Goal: Task Accomplishment & Management: Manage account settings

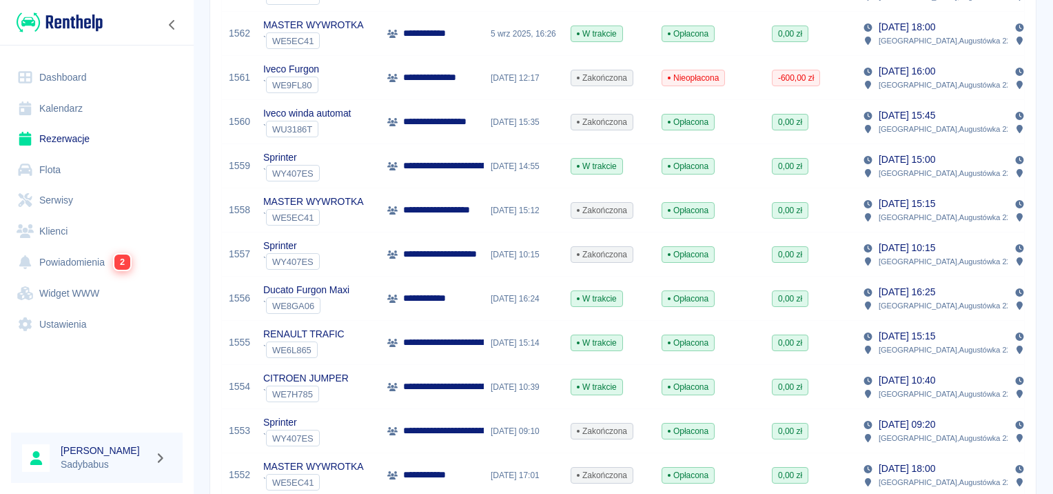
scroll to position [968, 0]
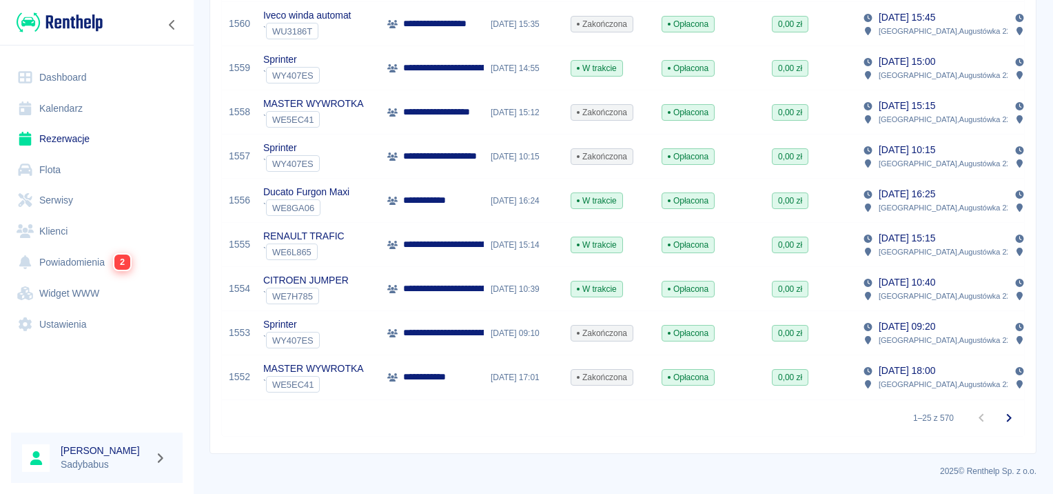
click at [454, 190] on div "**********" at bounding box center [431, 201] width 103 height 44
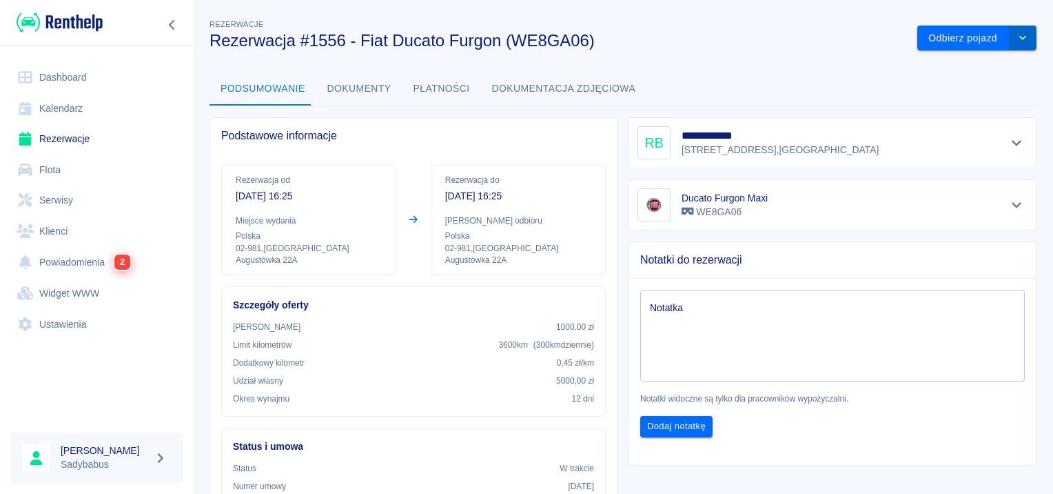
click at [1017, 38] on icon "drop-down" at bounding box center [1022, 37] width 11 height 9
click at [972, 70] on li "Przedłuż rezerwację" at bounding box center [968, 67] width 108 height 23
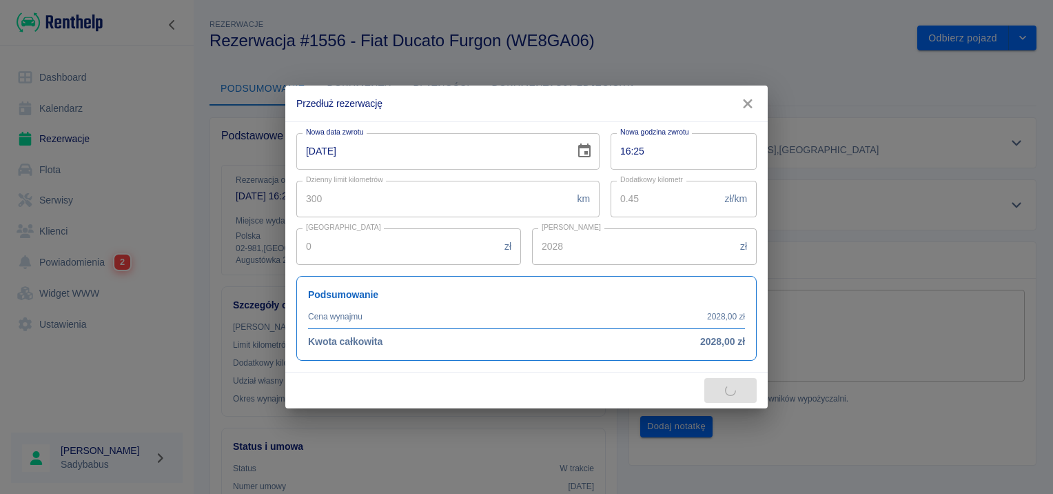
type input "2868"
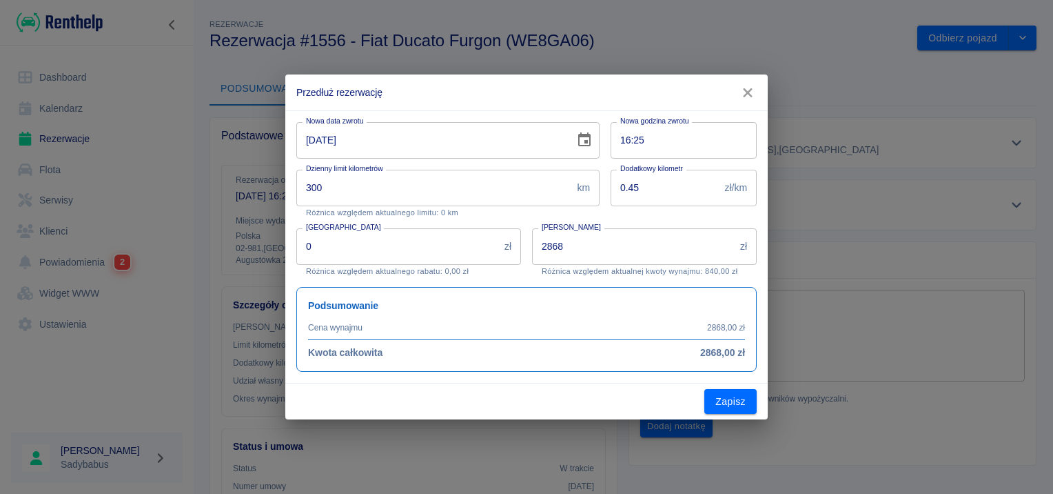
click at [587, 141] on icon "Choose date, selected date is 13 wrz 2025" at bounding box center [584, 139] width 12 height 14
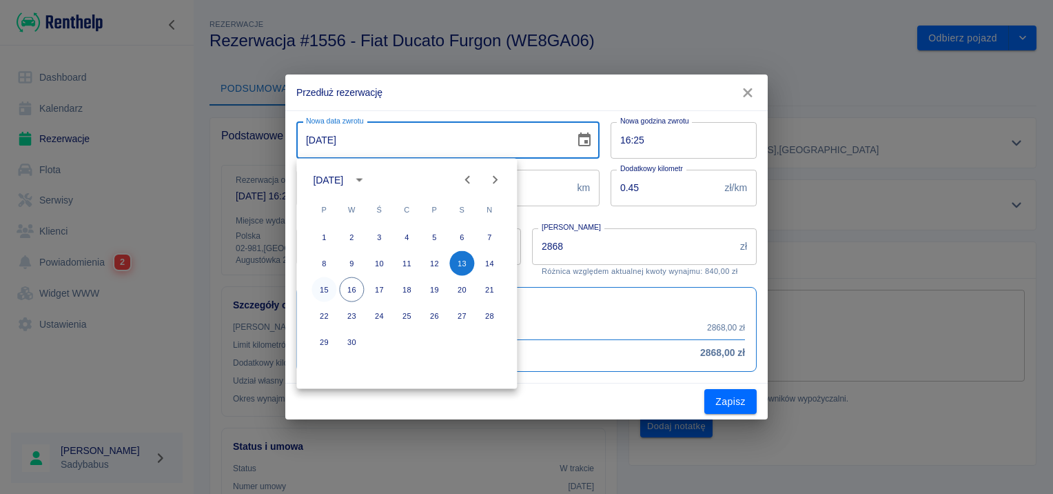
click at [330, 286] on button "15" at bounding box center [324, 289] width 25 height 25
type input "15-09-2025"
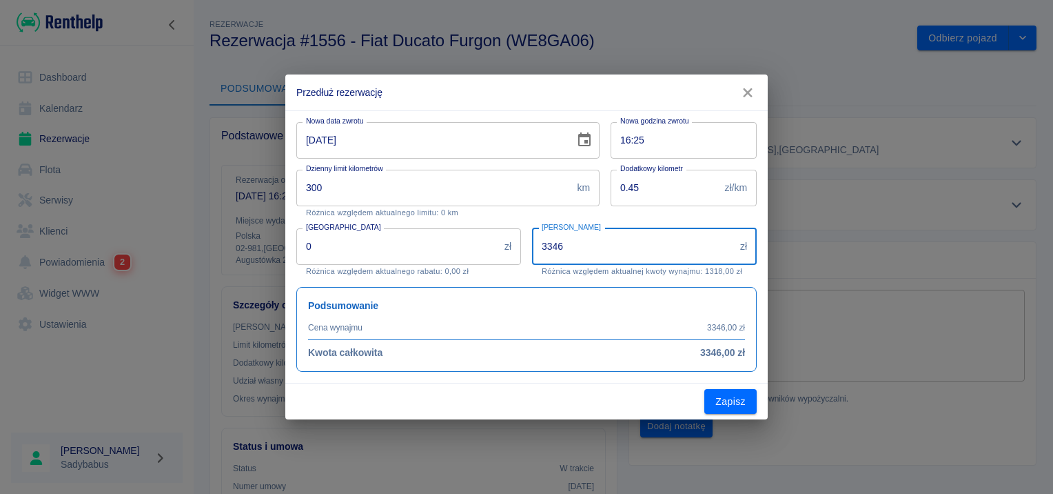
drag, startPoint x: 601, startPoint y: 248, endPoint x: 340, endPoint y: 254, distance: 261.3
click at [340, 254] on div "Nowa data zwrotu 15-09-2025 Nowa data zwrotu Nowa godzina zwrotu 16:25 Nowa god…" at bounding box center [520, 241] width 471 height 261
type input "3141"
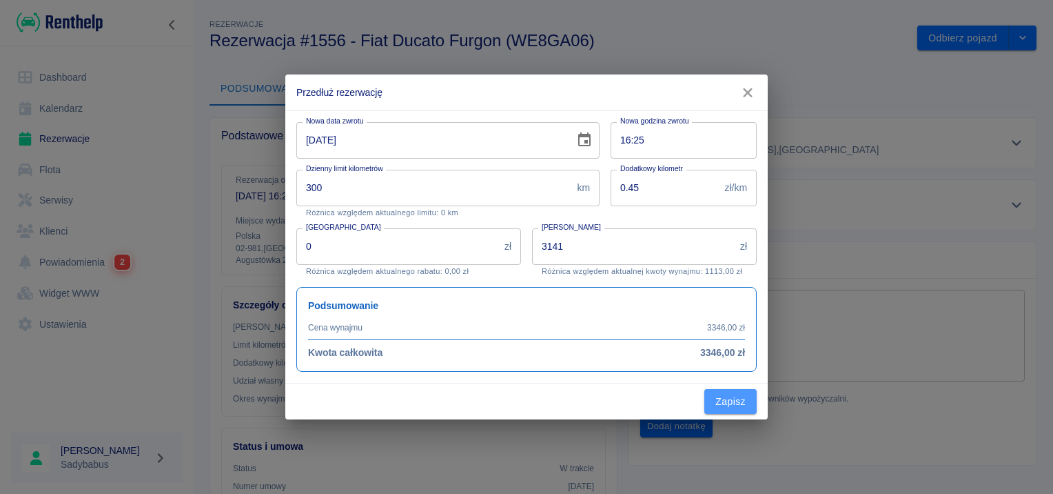
drag, startPoint x: 731, startPoint y: 397, endPoint x: 741, endPoint y: 387, distance: 14.1
click at [731, 397] on button "Zapisz" at bounding box center [730, 402] width 52 height 26
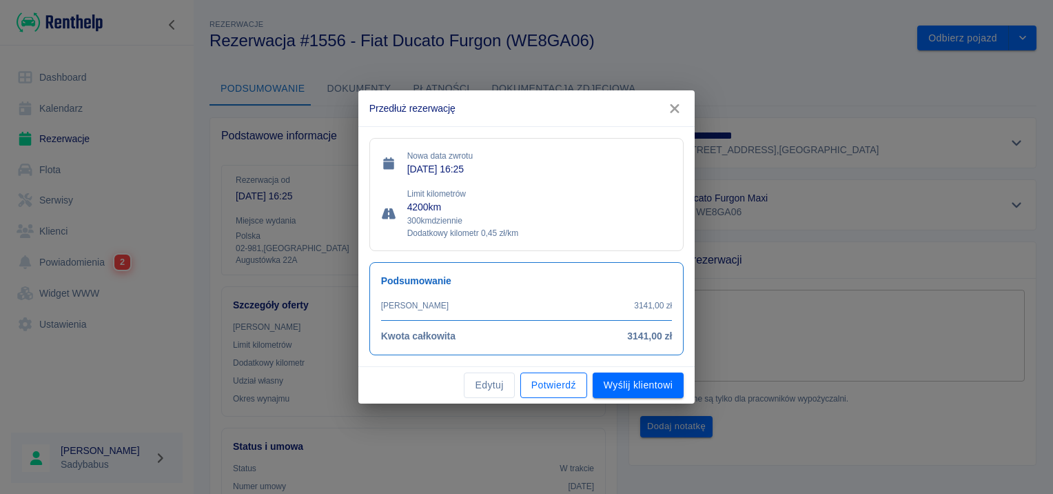
click at [542, 387] on button "Potwierdź" at bounding box center [553, 385] width 67 height 26
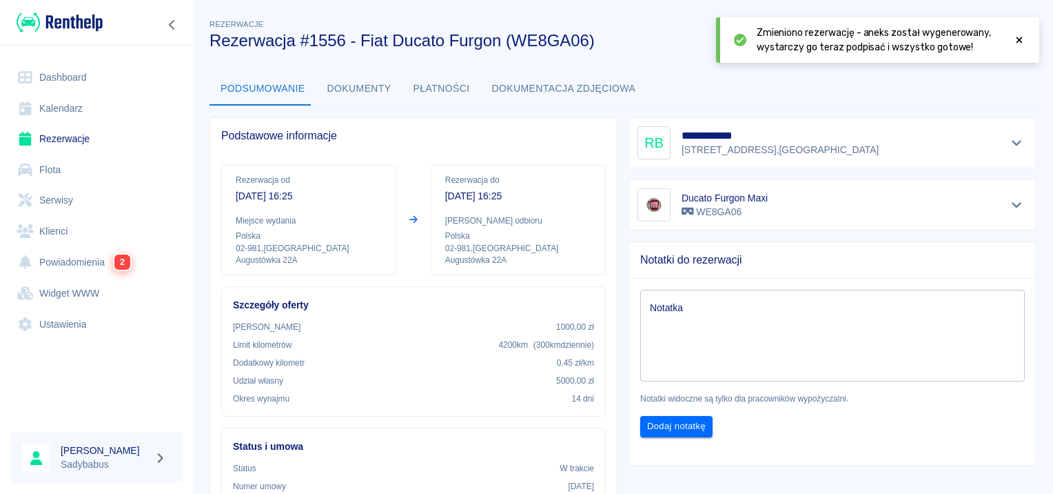
click at [1018, 45] on div at bounding box center [1019, 40] width 12 height 29
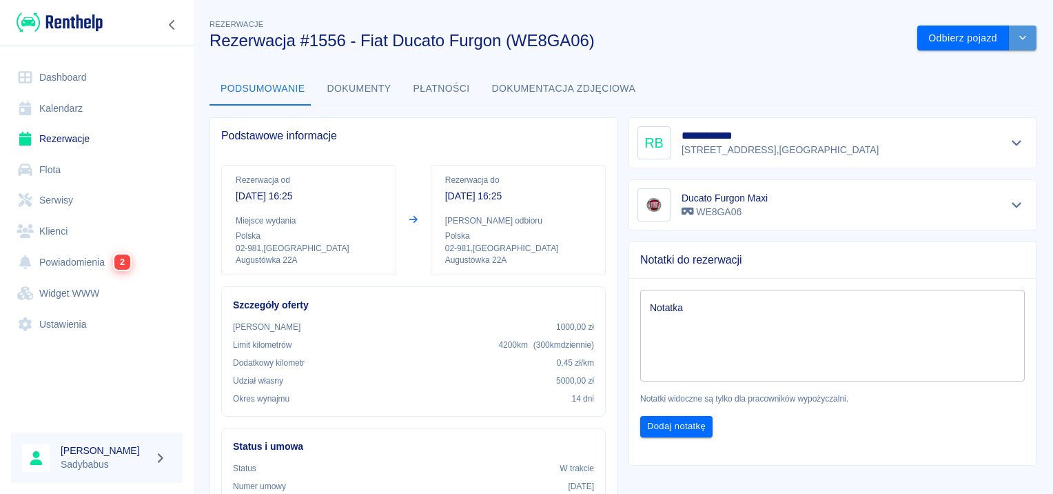
click at [1021, 39] on button "drop-down" at bounding box center [1023, 39] width 28 height 26
click at [352, 85] on button "Dokumenty" at bounding box center [359, 88] width 86 height 33
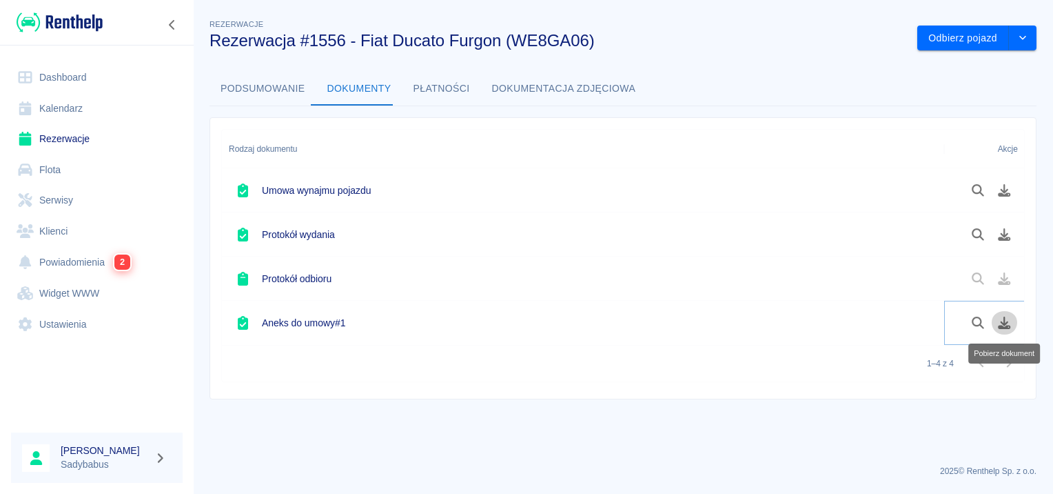
click at [1001, 323] on icon "Pobierz dokument" at bounding box center [1005, 322] width 16 height 12
